Goal: Transaction & Acquisition: Purchase product/service

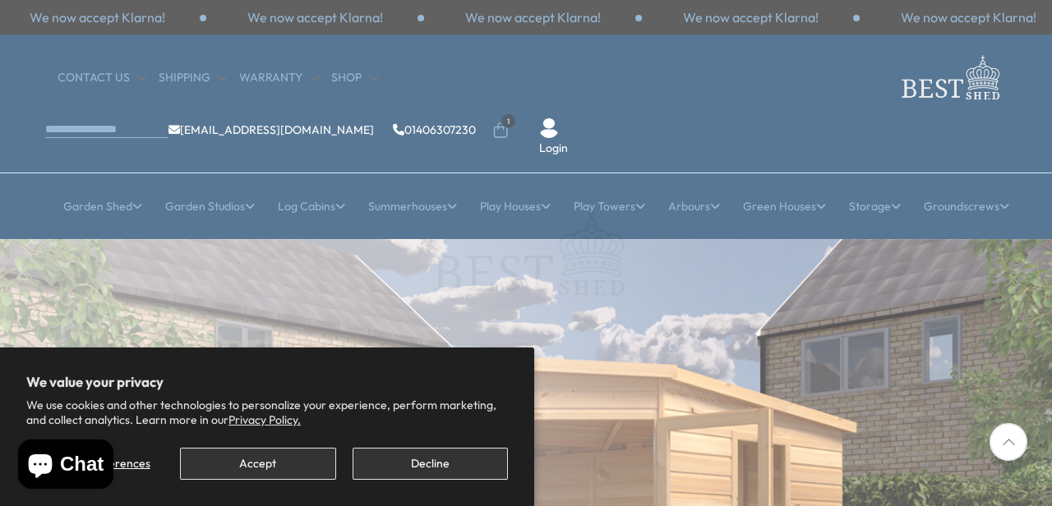
click at [260, 465] on button "Accept" at bounding box center [257, 464] width 155 height 32
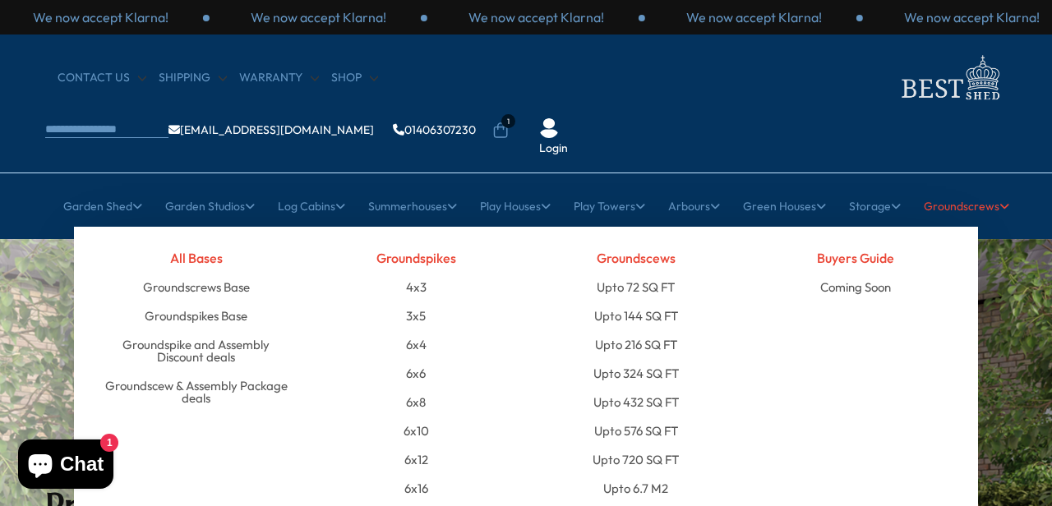
click at [943, 186] on link "Groundscrews" at bounding box center [966, 206] width 85 height 41
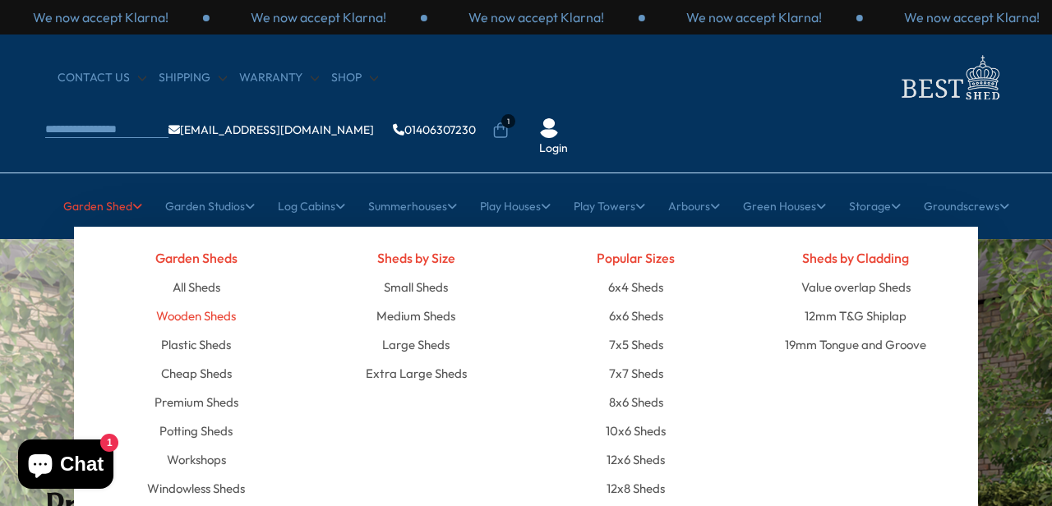
click at [196, 302] on link "Wooden Sheds" at bounding box center [196, 316] width 80 height 29
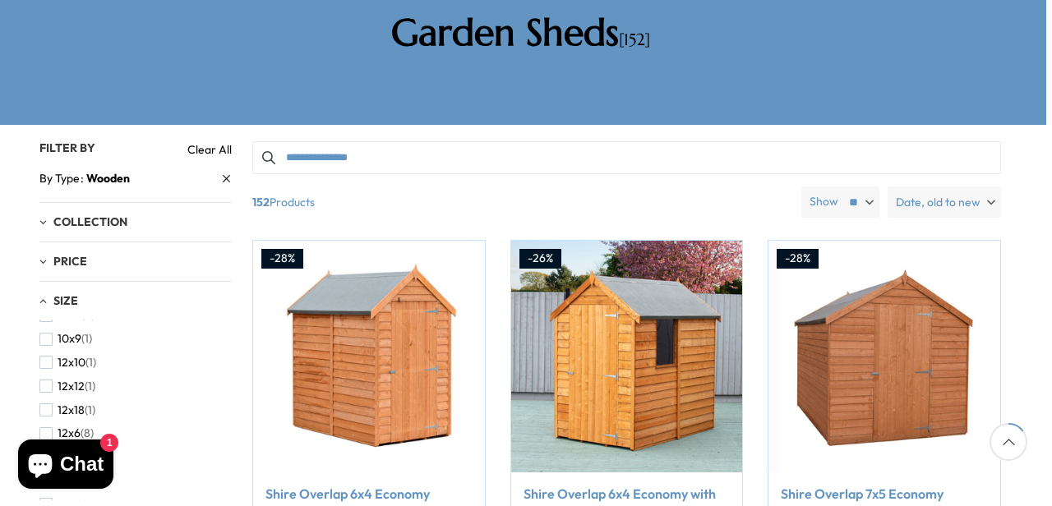
scroll to position [136, 0]
click at [49, 354] on span "button" at bounding box center [45, 360] width 13 height 13
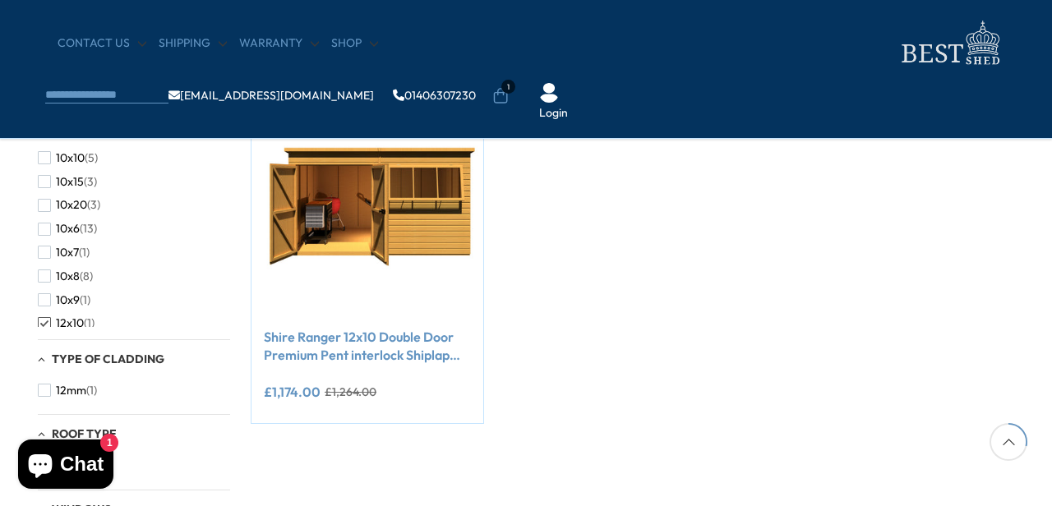
scroll to position [340, 7]
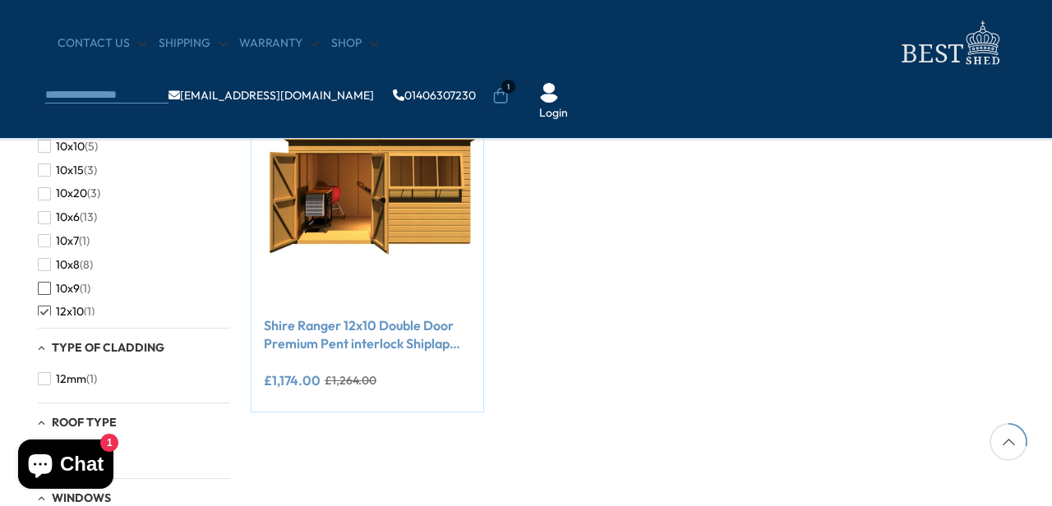
click at [48, 282] on span "button" at bounding box center [44, 288] width 13 height 13
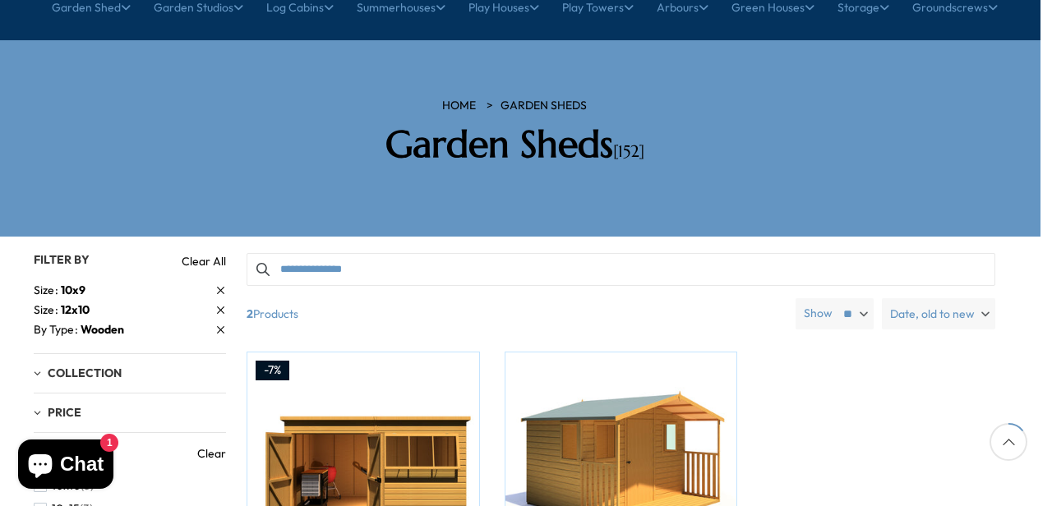
scroll to position [196, 12]
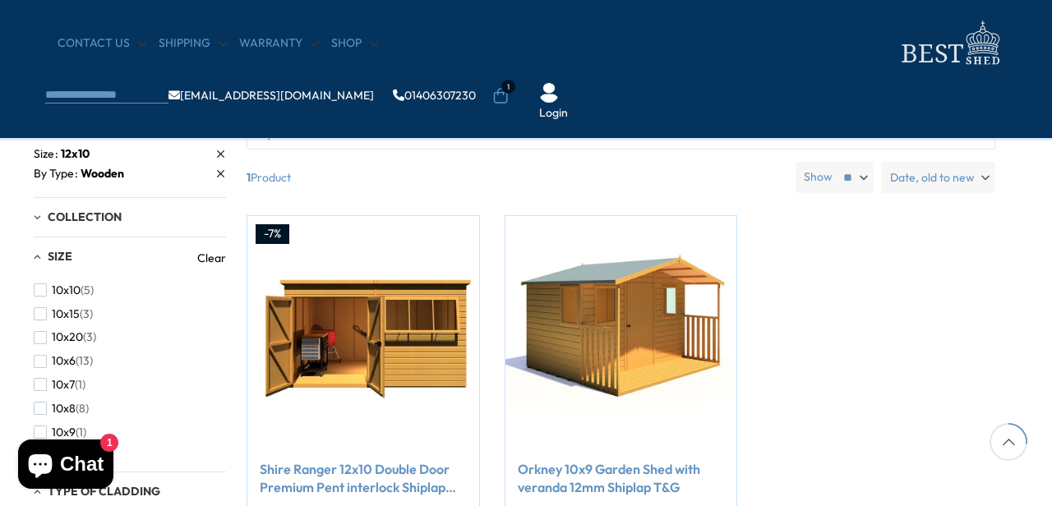
scroll to position [340, 7]
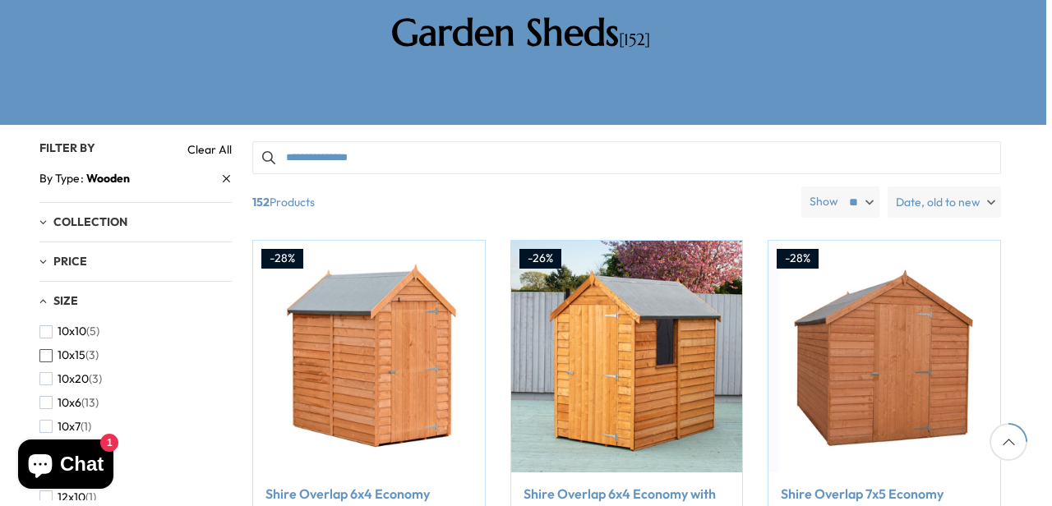
click at [47, 349] on span "button" at bounding box center [45, 355] width 13 height 13
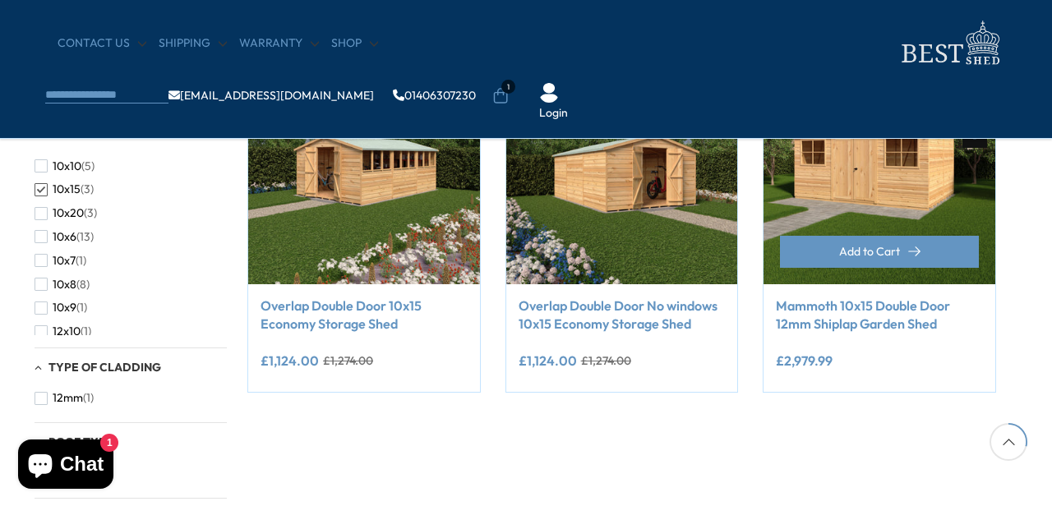
scroll to position [361, 11]
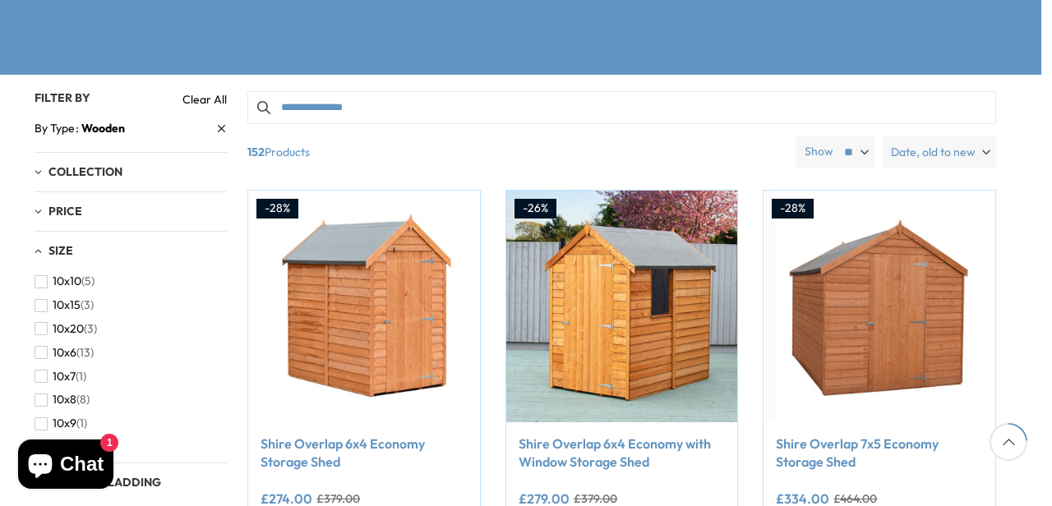
scroll to position [311, 6]
